Goal: Task Accomplishment & Management: Use online tool/utility

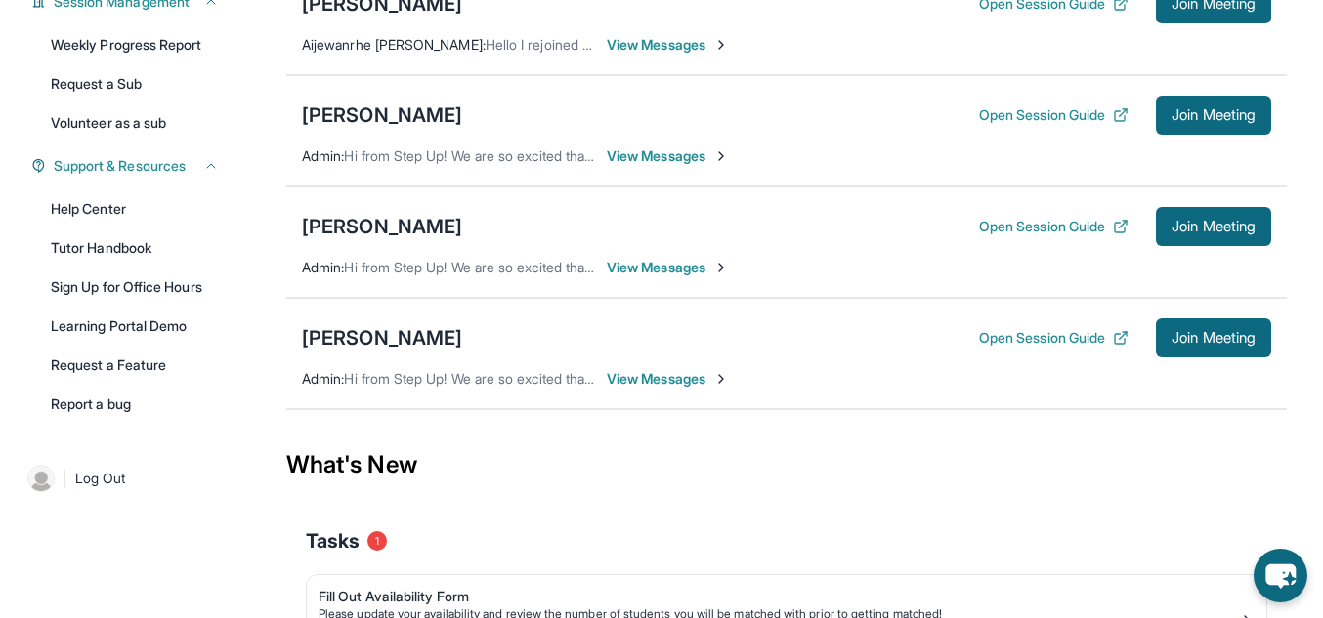
scroll to position [327, 0]
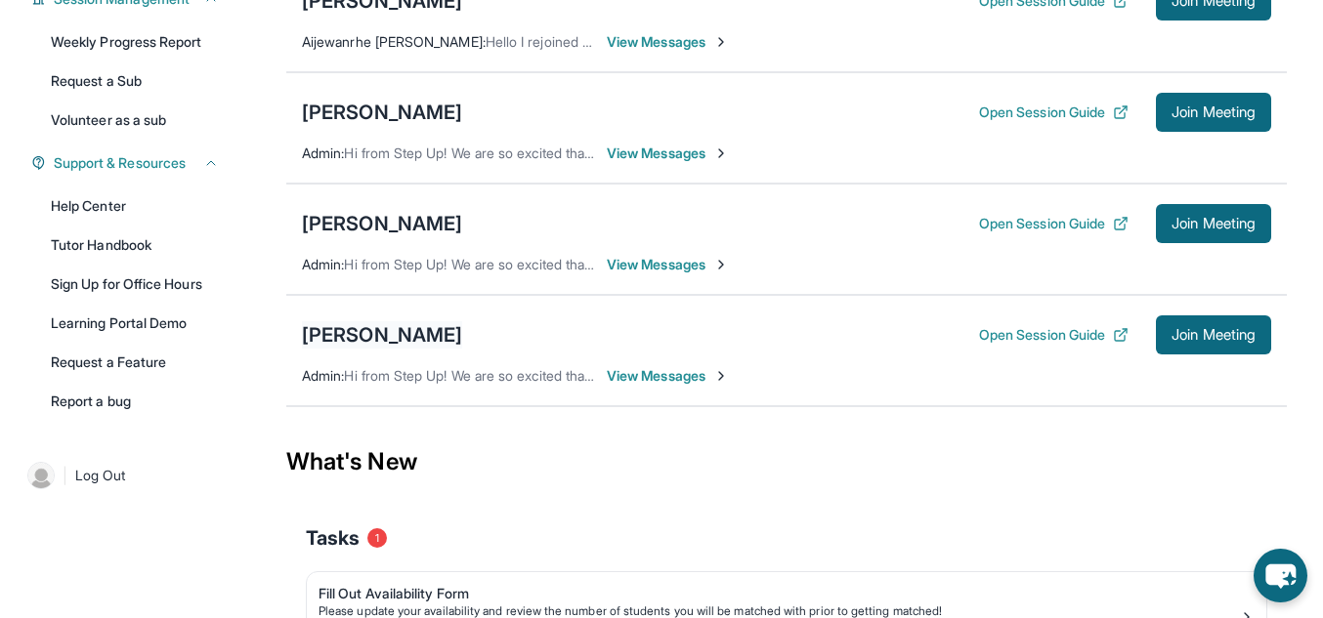
click at [401, 349] on div "[PERSON_NAME]" at bounding box center [382, 334] width 160 height 27
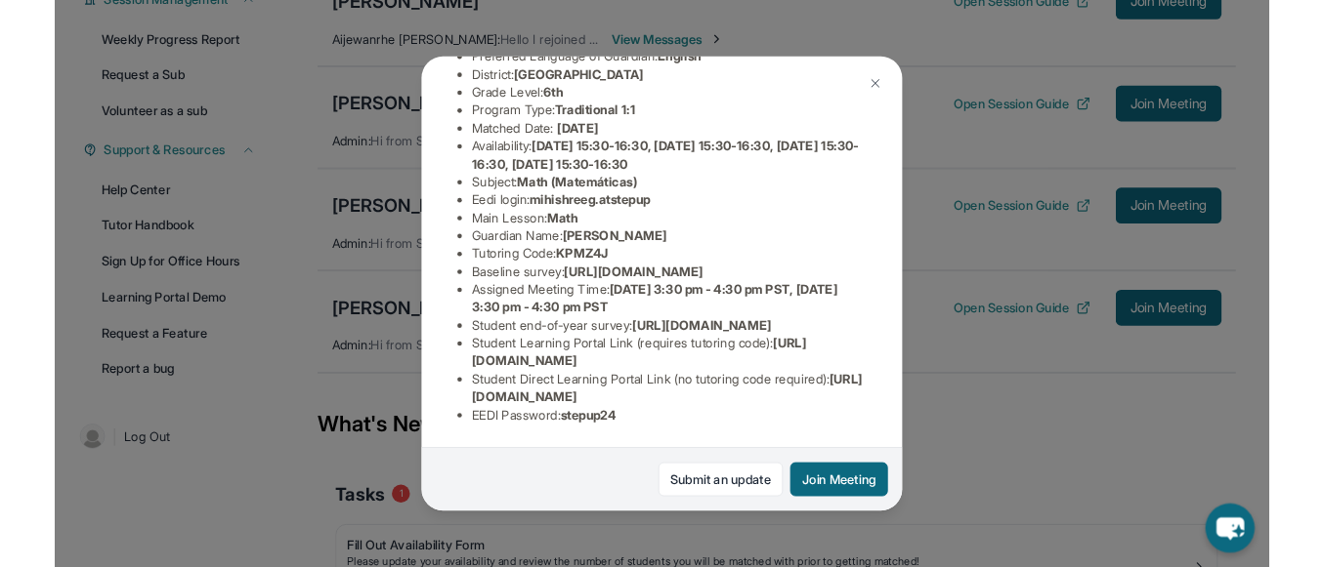
scroll to position [201, 0]
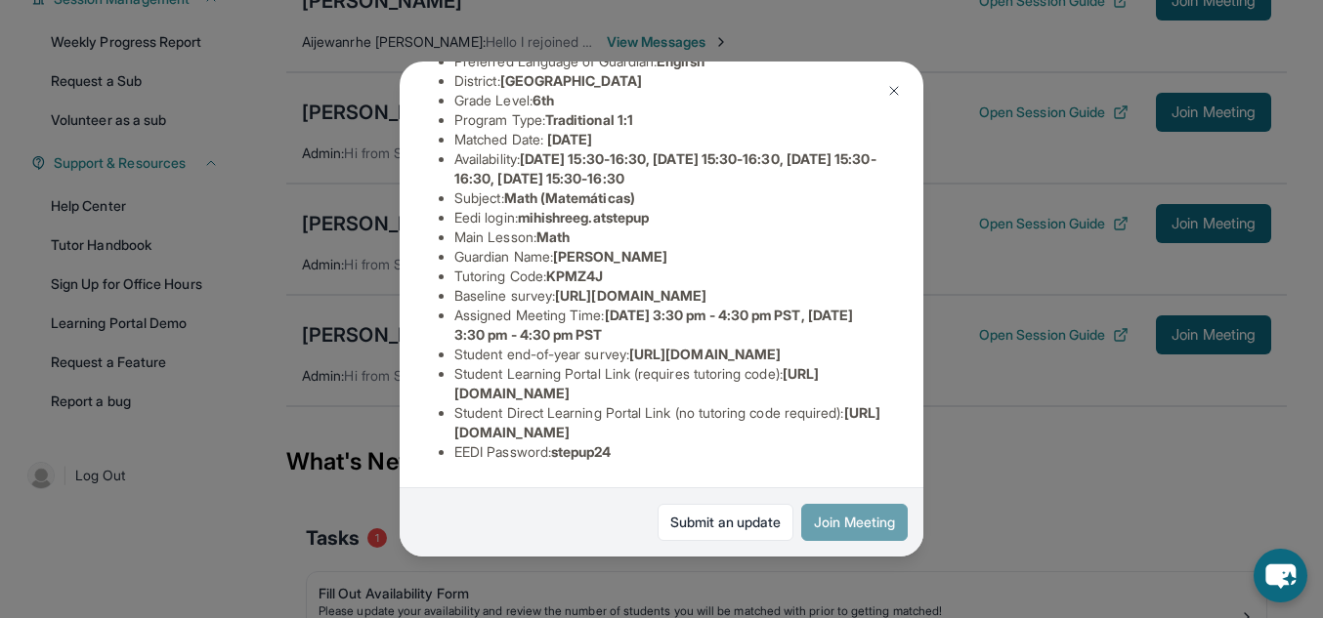
click at [857, 526] on button "Join Meeting" at bounding box center [854, 522] width 106 height 37
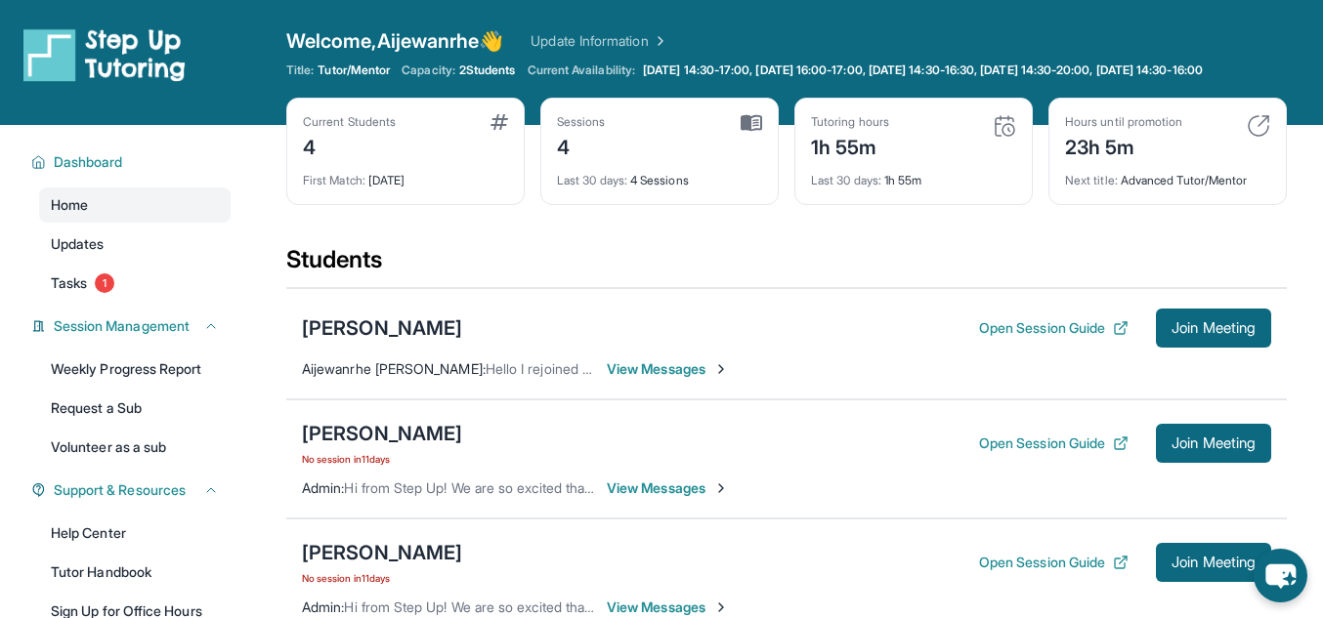
click at [563, 161] on div "4" at bounding box center [581, 145] width 49 height 31
click at [756, 132] on img at bounding box center [750, 123] width 21 height 18
click at [681, 189] on div "Last 30 days : 4 Sessions" at bounding box center [659, 174] width 205 height 27
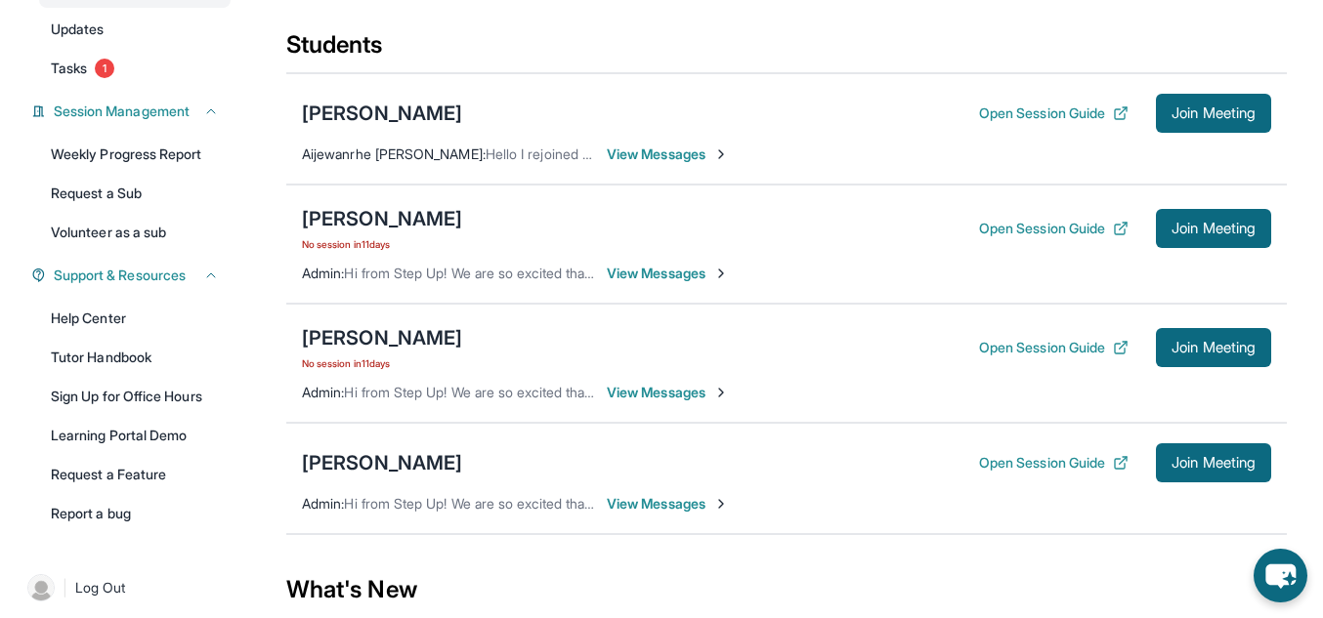
scroll to position [208, 0]
